Goal: Task Accomplishment & Management: Complete application form

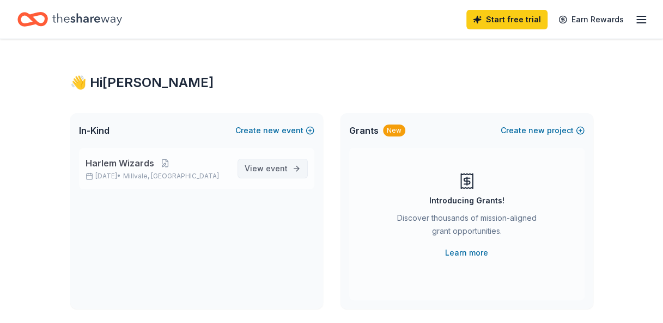
click at [274, 173] on span "event" at bounding box center [277, 168] width 22 height 9
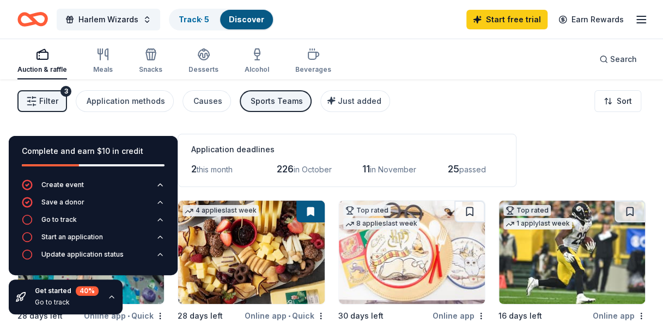
click at [34, 57] on div "button" at bounding box center [42, 54] width 50 height 13
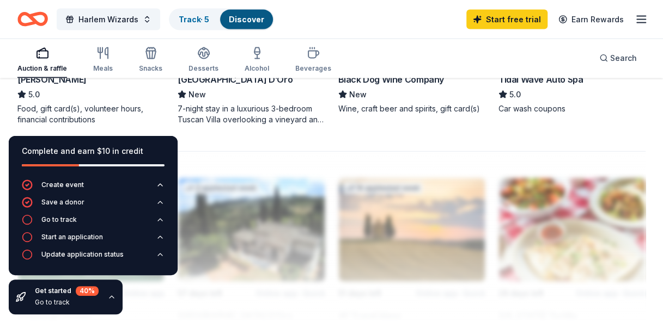
scroll to position [980, 0]
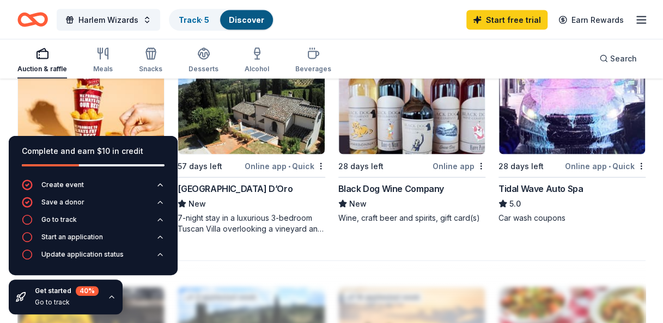
click at [97, 110] on img at bounding box center [91, 102] width 146 height 103
click at [109, 298] on icon "button" at bounding box center [111, 297] width 9 height 9
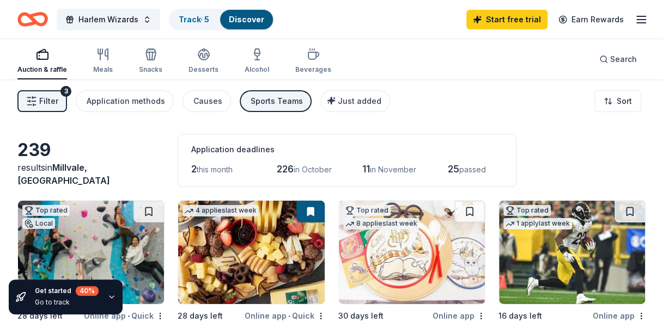
scroll to position [109, 0]
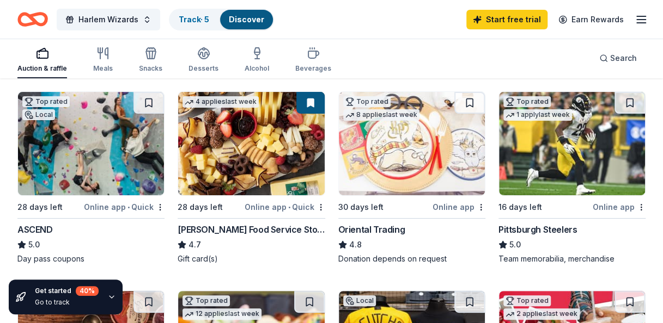
click at [236, 158] on img at bounding box center [251, 143] width 146 height 103
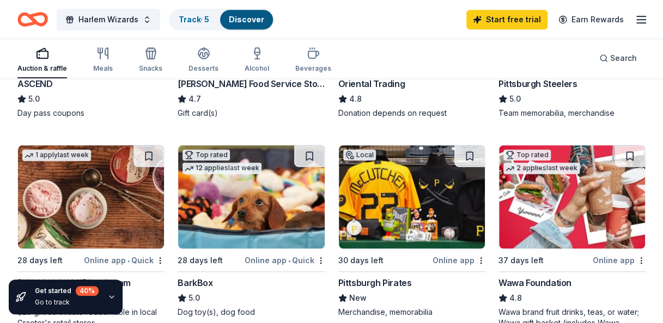
scroll to position [272, 0]
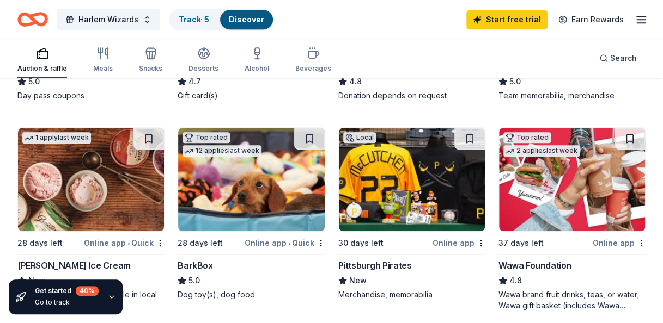
click at [277, 210] on img at bounding box center [251, 179] width 146 height 103
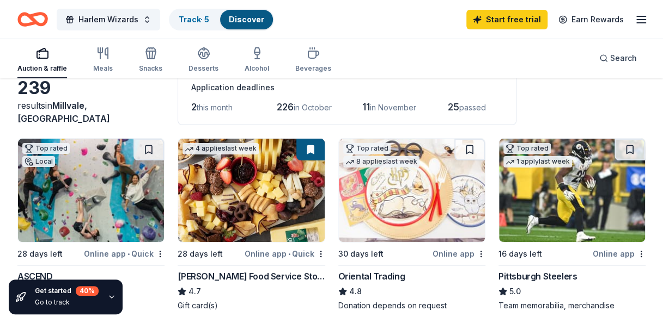
scroll to position [0, 0]
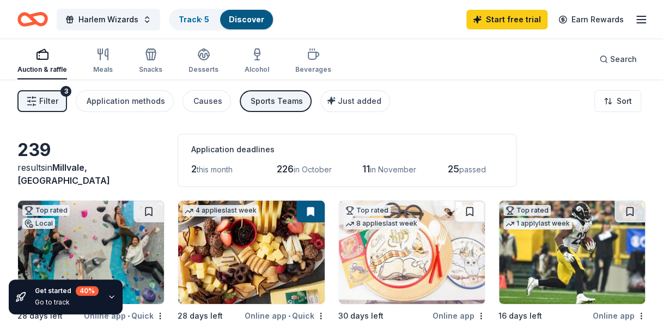
click at [313, 165] on span "in October" at bounding box center [313, 169] width 38 height 9
click at [338, 103] on span "Just added" at bounding box center [360, 100] width 44 height 9
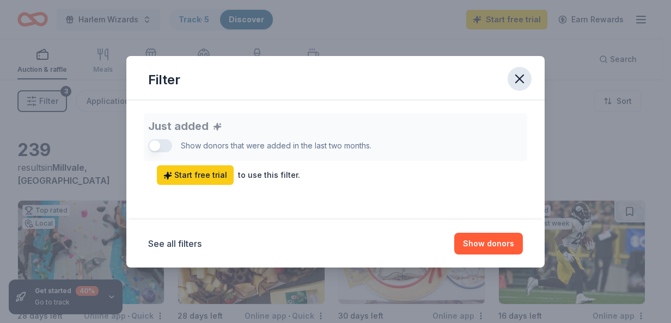
click at [521, 75] on icon "button" at bounding box center [519, 78] width 15 height 15
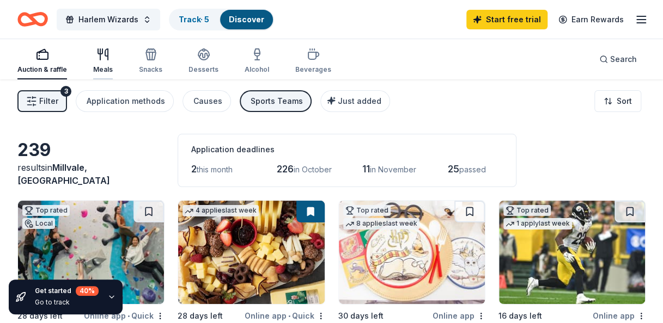
click at [98, 57] on icon "button" at bounding box center [102, 54] width 13 height 13
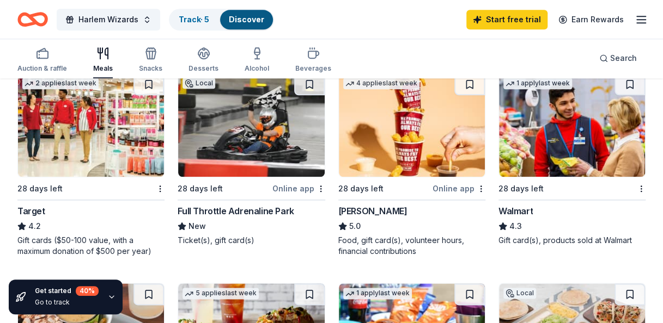
scroll to position [545, 0]
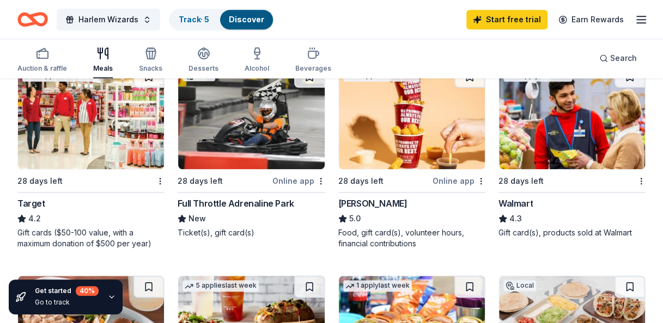
click at [100, 144] on img at bounding box center [91, 117] width 146 height 103
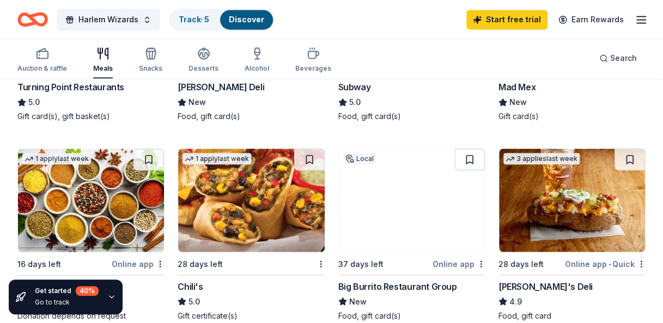
scroll to position [926, 0]
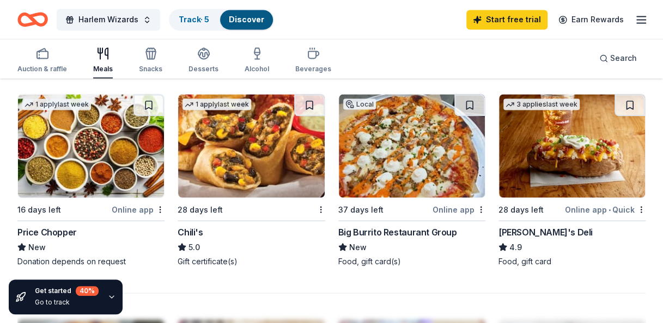
click at [248, 154] on img at bounding box center [251, 145] width 146 height 103
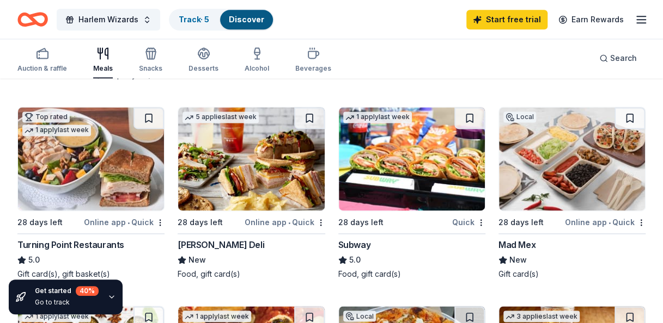
scroll to position [708, 0]
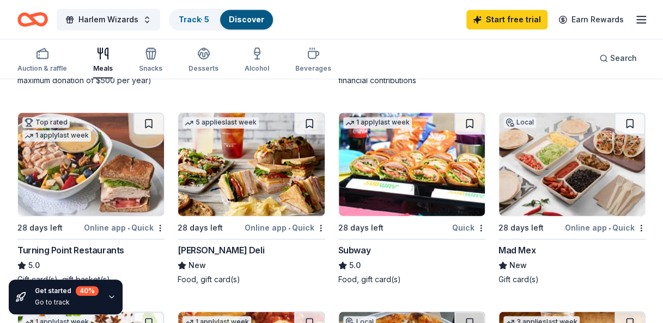
click at [424, 163] on img at bounding box center [412, 164] width 146 height 103
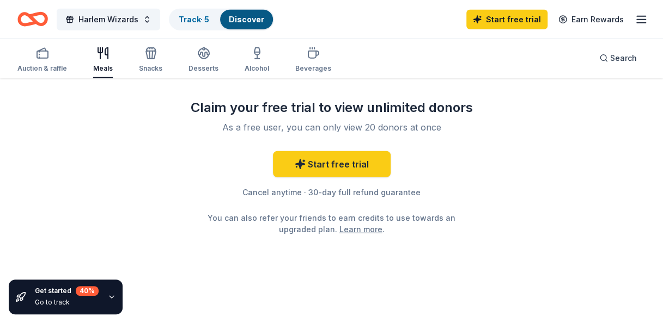
scroll to position [1330, 0]
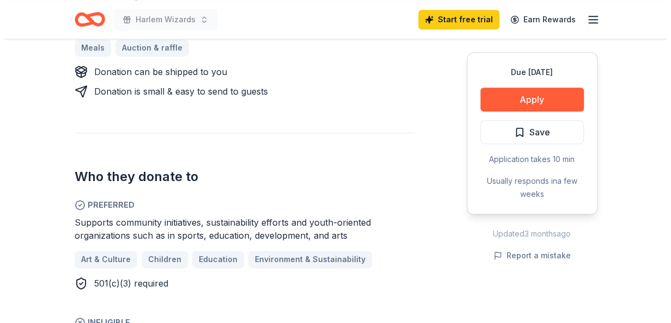
scroll to position [599, 0]
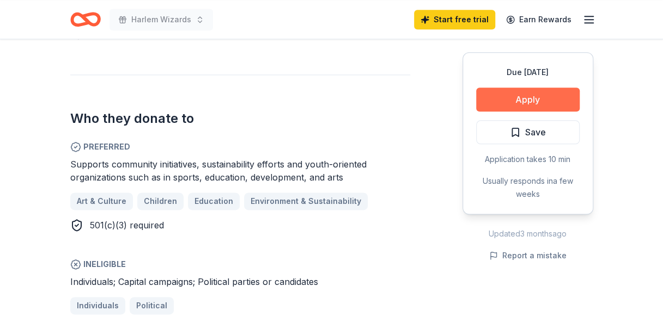
click at [525, 105] on button "Apply" at bounding box center [527, 100] width 103 height 24
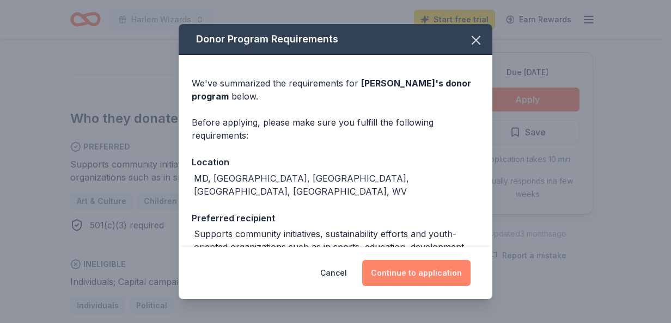
click at [425, 271] on button "Continue to application" at bounding box center [416, 273] width 108 height 26
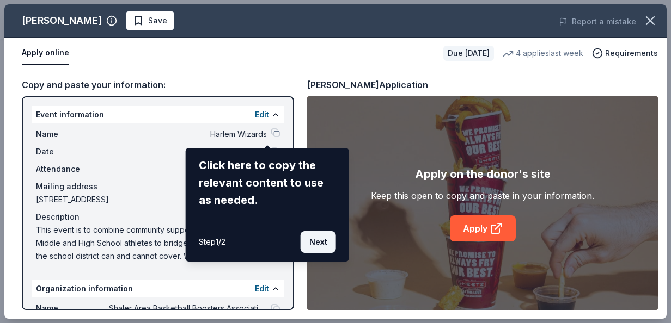
click at [314, 243] on button "Next" at bounding box center [318, 242] width 35 height 22
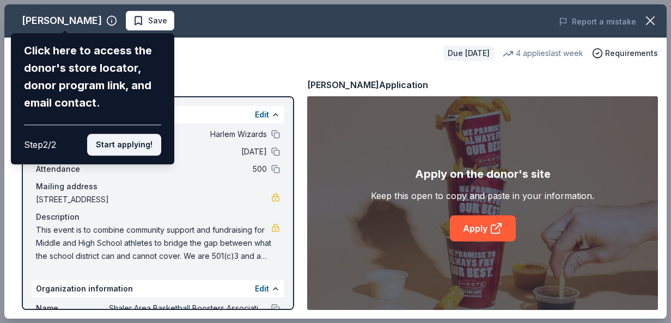
click at [123, 147] on button "Start applying!" at bounding box center [124, 145] width 74 height 22
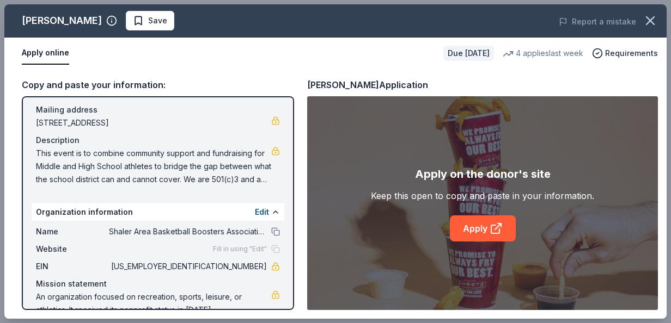
scroll to position [97, 0]
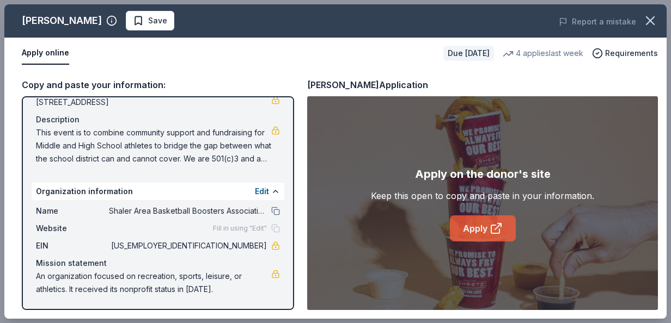
click at [475, 231] on link "Apply" at bounding box center [483, 229] width 66 height 26
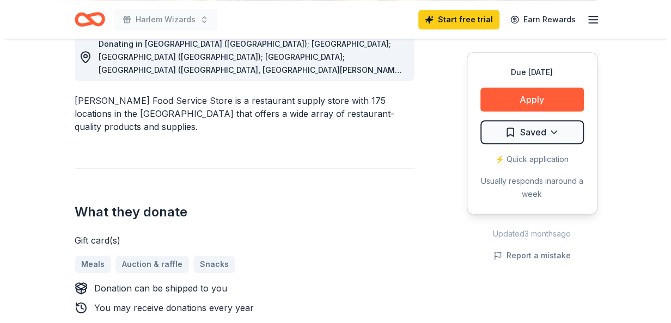
scroll to position [327, 0]
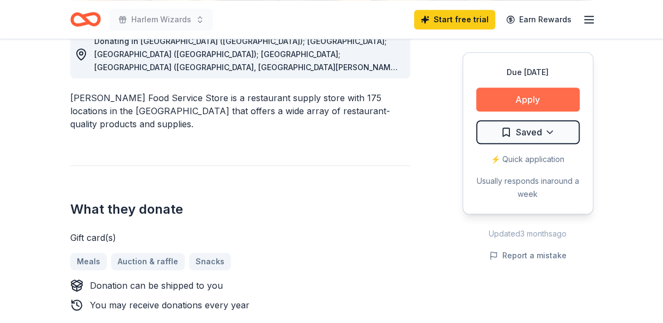
click at [530, 105] on button "Apply" at bounding box center [527, 100] width 103 height 24
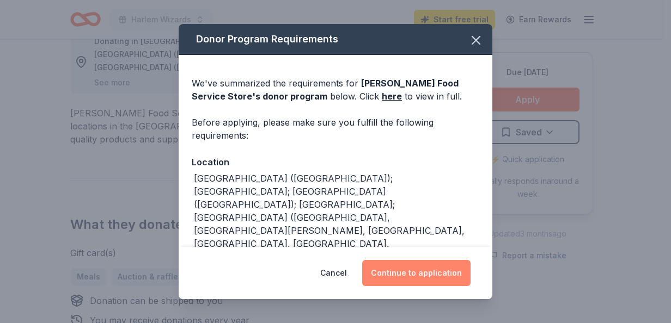
click at [438, 271] on button "Continue to application" at bounding box center [416, 273] width 108 height 26
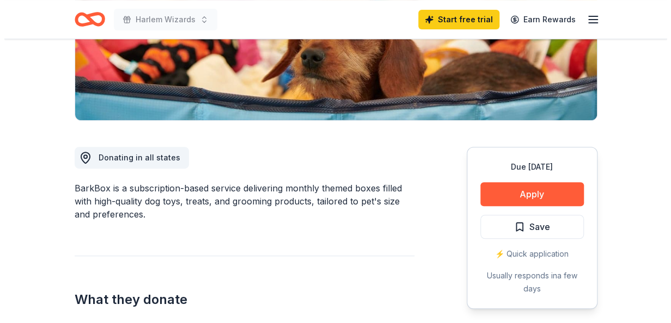
scroll to position [272, 0]
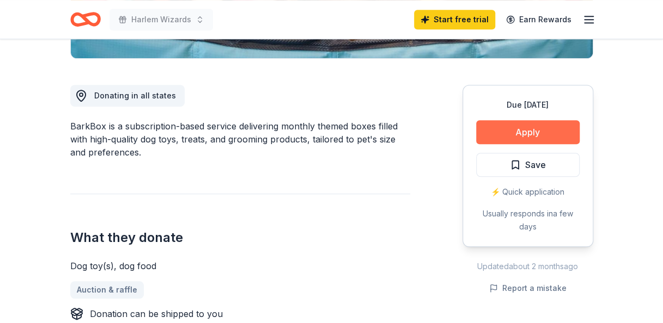
click at [543, 129] on button "Apply" at bounding box center [527, 132] width 103 height 24
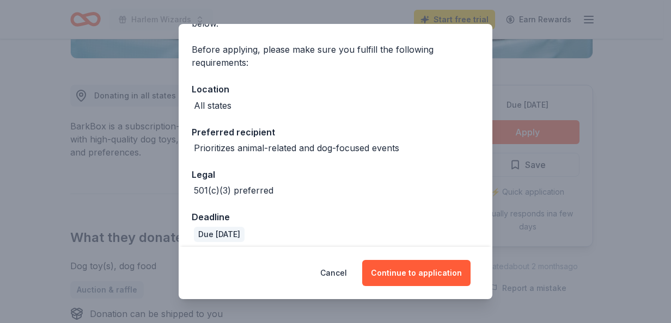
scroll to position [81, 0]
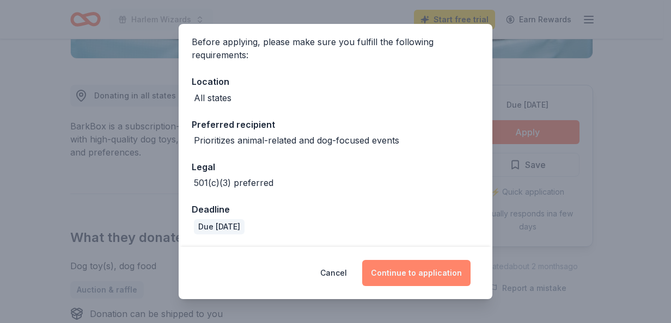
click at [416, 271] on button "Continue to application" at bounding box center [416, 273] width 108 height 26
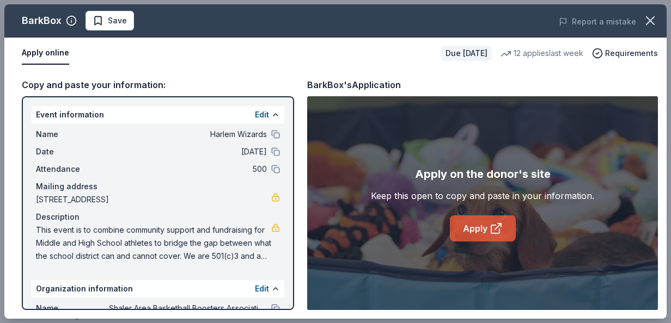
click at [466, 225] on link "Apply" at bounding box center [483, 229] width 66 height 26
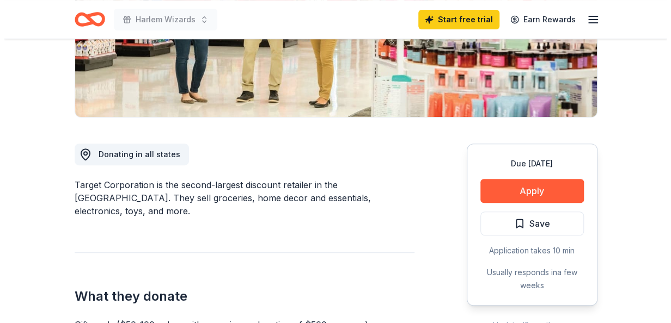
scroll to position [218, 0]
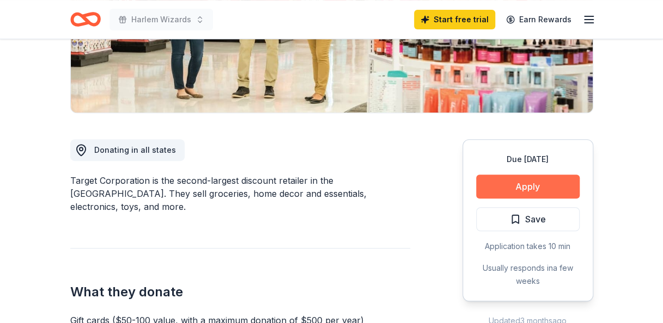
click at [507, 183] on button "Apply" at bounding box center [527, 187] width 103 height 24
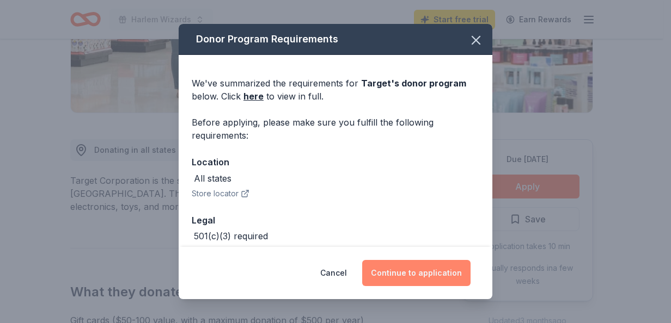
click at [439, 271] on button "Continue to application" at bounding box center [416, 273] width 108 height 26
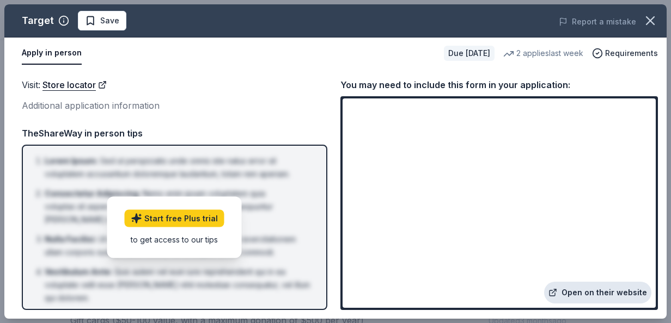
click at [610, 291] on link "Open on their website" at bounding box center [597, 293] width 107 height 22
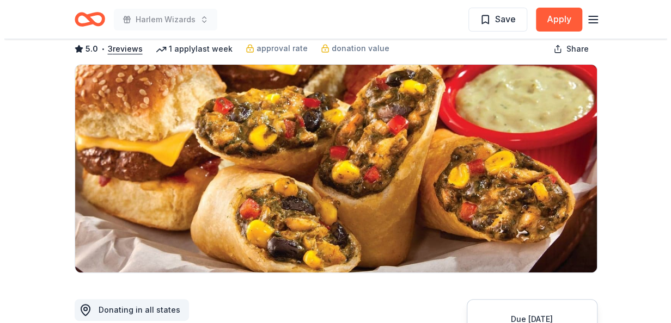
scroll to position [218, 0]
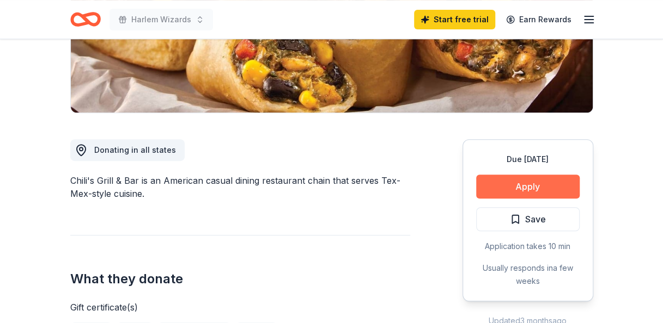
click at [526, 184] on button "Apply" at bounding box center [527, 187] width 103 height 24
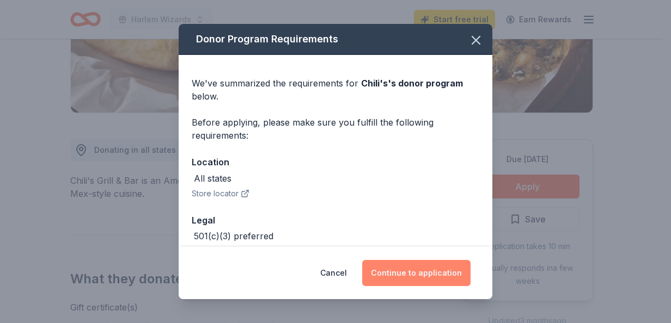
click at [406, 273] on button "Continue to application" at bounding box center [416, 273] width 108 height 26
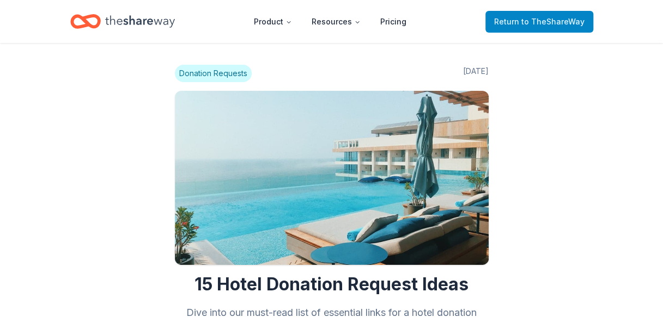
click at [527, 23] on span "to TheShareWay" at bounding box center [552, 21] width 63 height 9
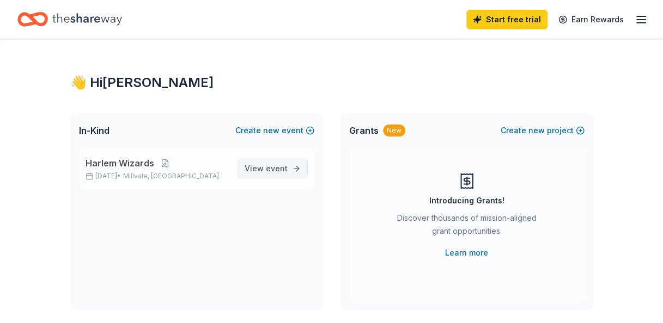
click at [260, 167] on span "View event" at bounding box center [265, 168] width 43 height 13
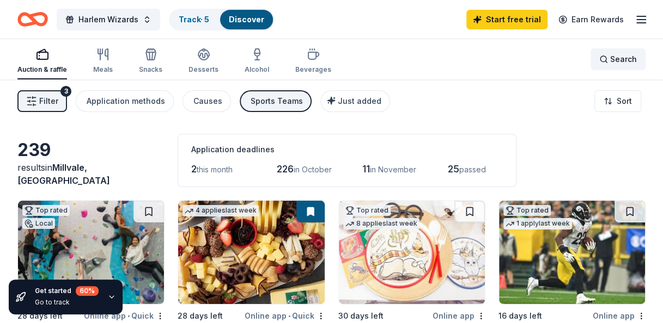
click at [612, 57] on span "Search" at bounding box center [623, 59] width 27 height 13
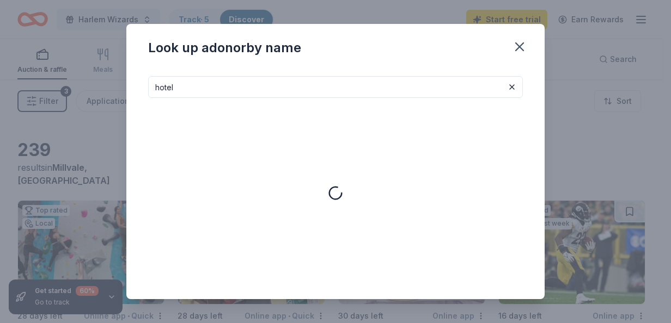
type input "hotel"
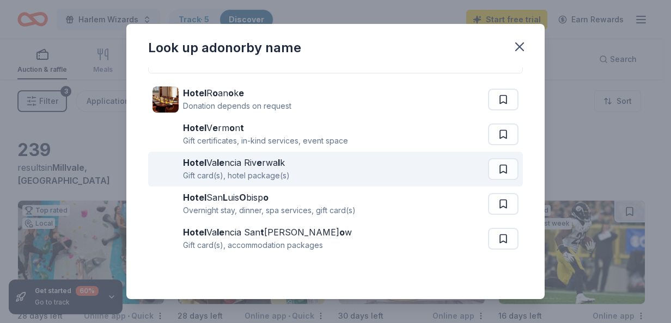
scroll to position [38, 0]
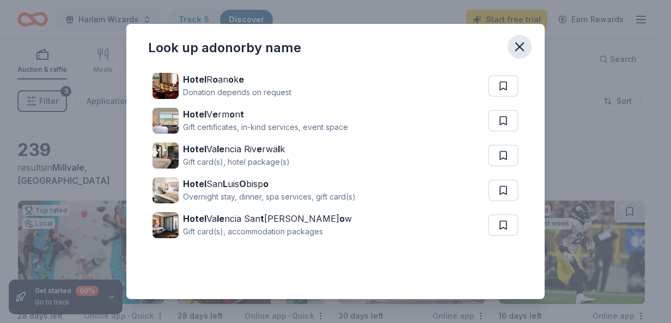
click at [521, 47] on icon "button" at bounding box center [519, 46] width 15 height 15
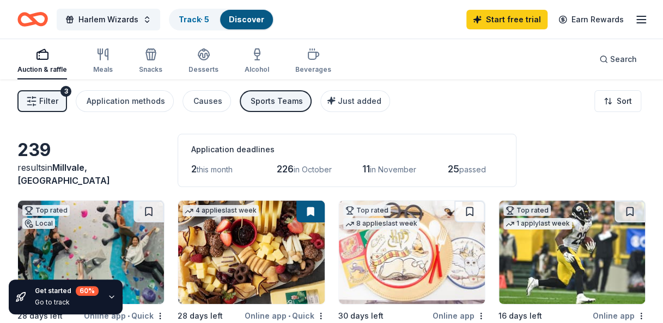
click at [52, 97] on span "Filter" at bounding box center [48, 101] width 19 height 13
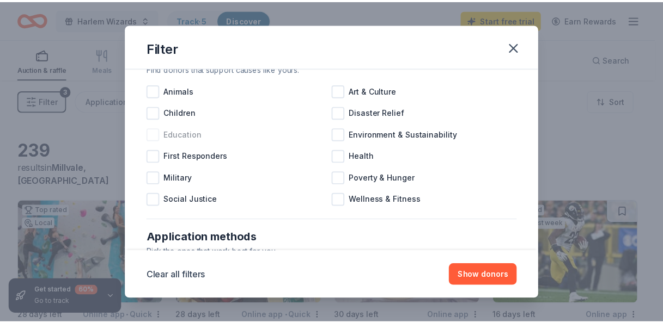
scroll to position [54, 0]
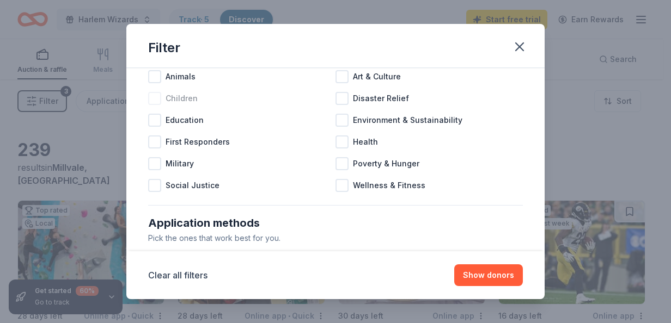
click at [158, 101] on div at bounding box center [154, 98] width 13 height 13
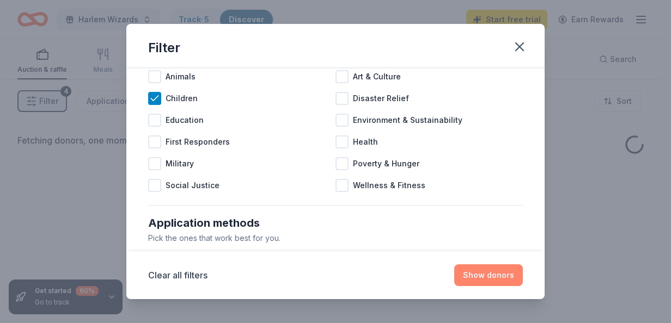
click at [487, 276] on button "Show donors" at bounding box center [488, 276] width 69 height 22
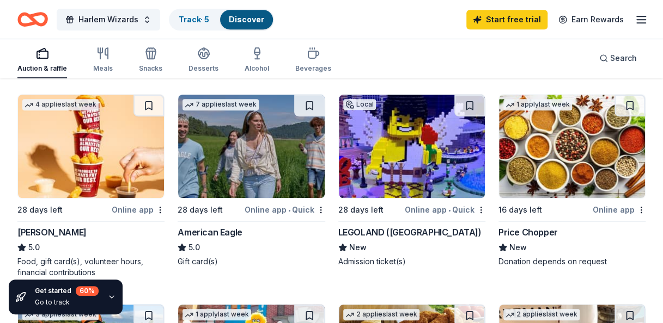
scroll to position [327, 0]
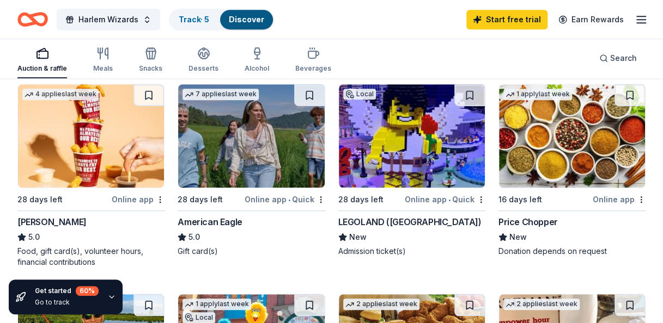
click at [391, 159] on img at bounding box center [412, 135] width 146 height 103
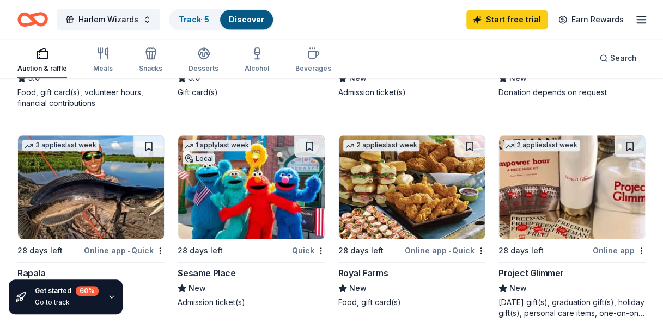
scroll to position [545, 0]
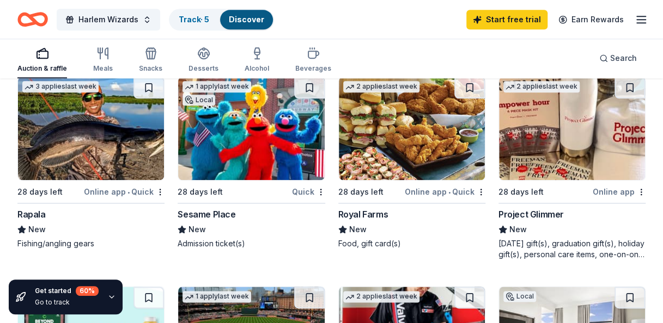
click at [271, 131] on img at bounding box center [251, 128] width 146 height 103
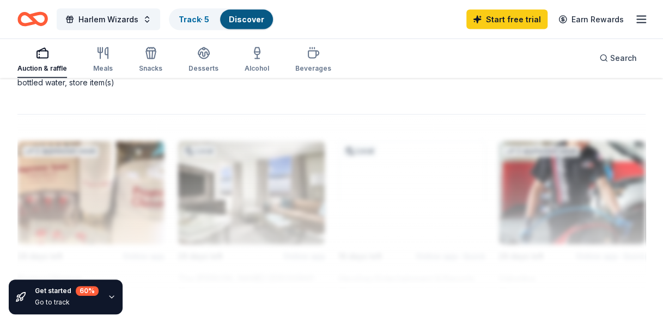
scroll to position [1144, 0]
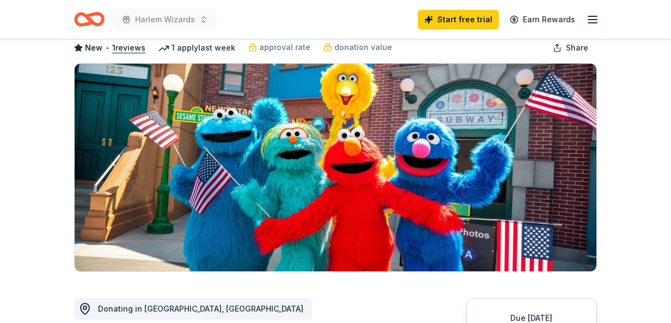
scroll to position [109, 0]
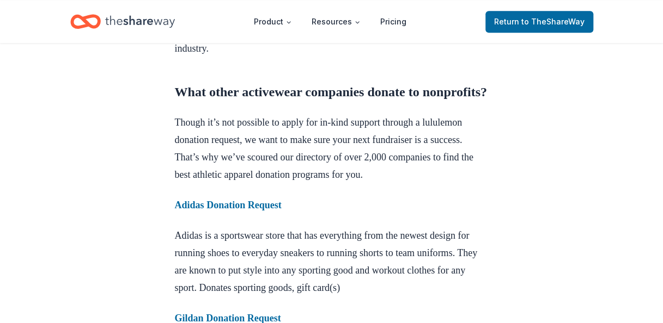
scroll to position [653, 0]
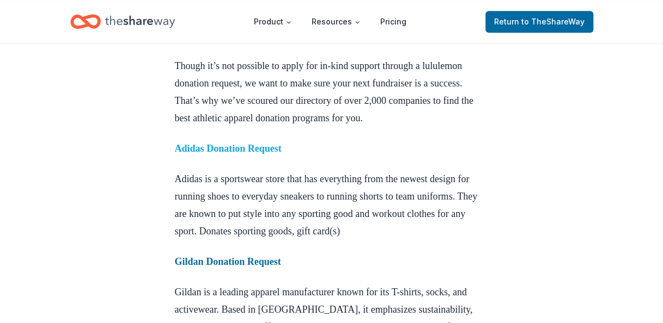
click at [282, 154] on strong "Adidas Donation Request" at bounding box center [228, 148] width 107 height 11
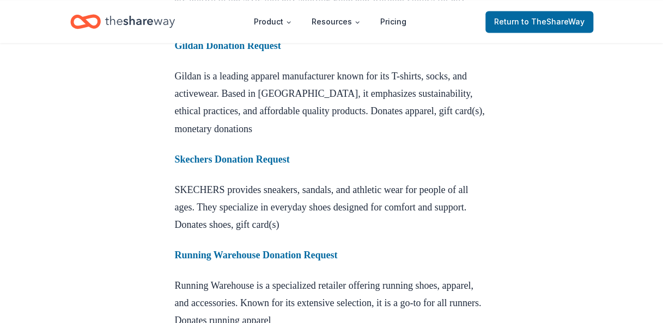
scroll to position [871, 0]
